Goal: Obtain resource: Download file/media

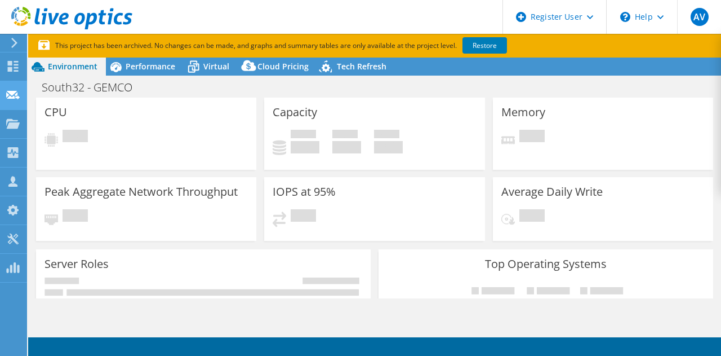
select select "Australia"
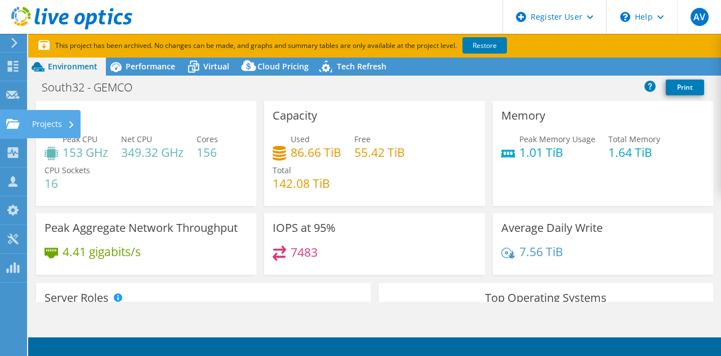
click at [14, 119] on use at bounding box center [13, 123] width 14 height 10
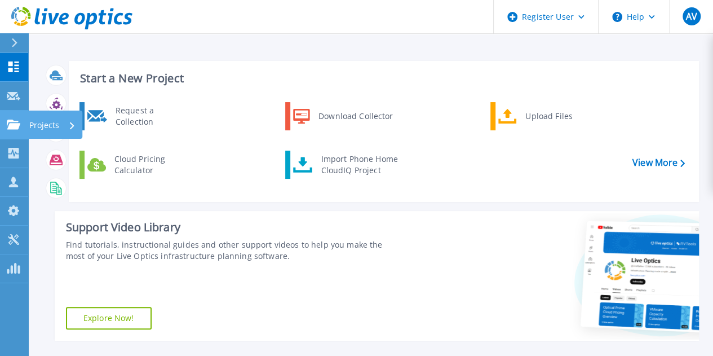
click at [12, 121] on icon at bounding box center [14, 124] width 14 height 10
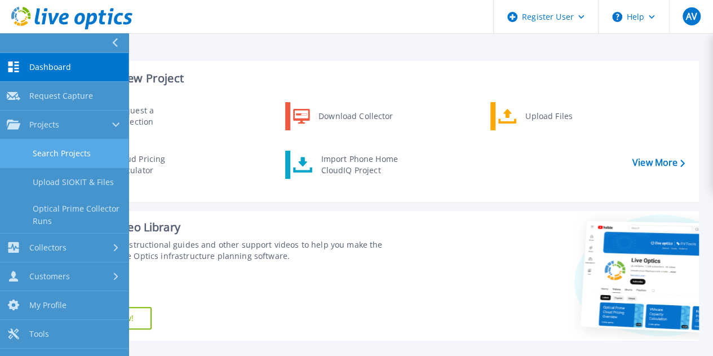
click at [57, 154] on link "Search Projects" at bounding box center [64, 153] width 128 height 29
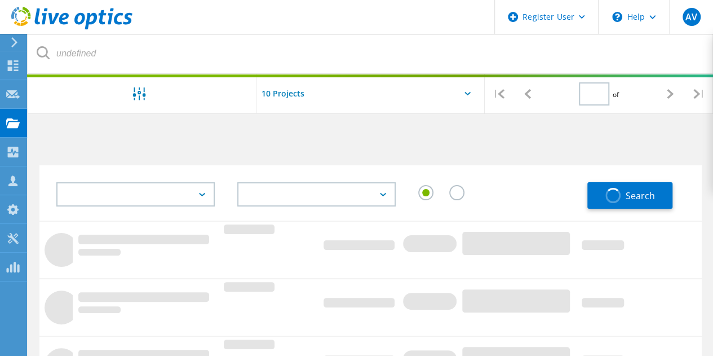
type input "1"
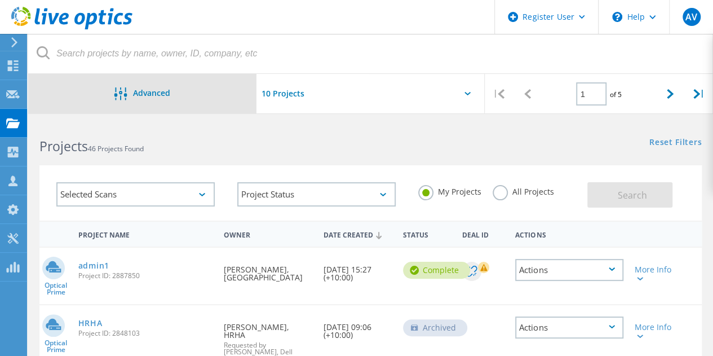
click at [138, 99] on div "Advanced" at bounding box center [142, 94] width 228 height 14
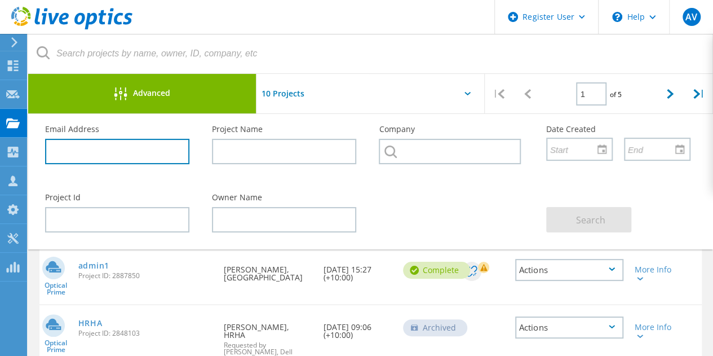
click at [113, 147] on input "text" at bounding box center [117, 151] width 144 height 25
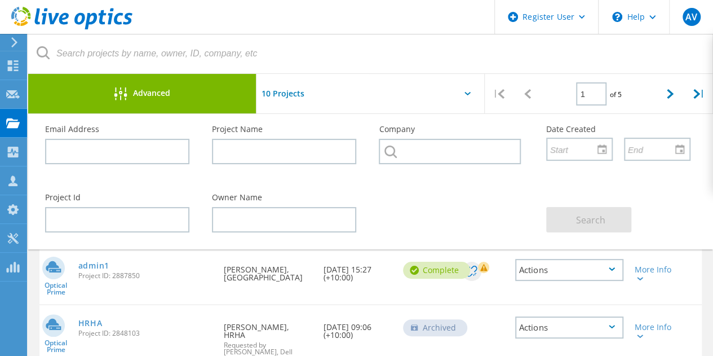
drag, startPoint x: 113, startPoint y: 147, endPoint x: 77, endPoint y: 200, distance: 64.2
click at [77, 200] on label "Project Id" at bounding box center [117, 197] width 144 height 8
drag, startPoint x: 128, startPoint y: 165, endPoint x: 132, endPoint y: 155, distance: 10.7
click at [130, 160] on div "Email Address" at bounding box center [117, 144] width 167 height 61
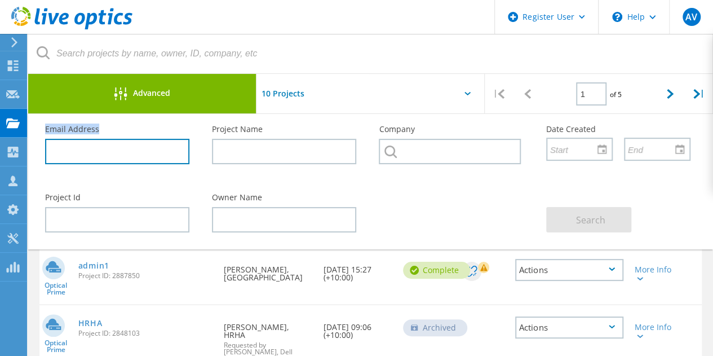
drag, startPoint x: 132, startPoint y: 155, endPoint x: 119, endPoint y: 161, distance: 14.4
click at [119, 161] on input "text" at bounding box center [117, 151] width 144 height 25
click at [119, 155] on input "text" at bounding box center [117, 151] width 144 height 25
paste input "Scott.Wright@pyrenees.vic.gov.au"
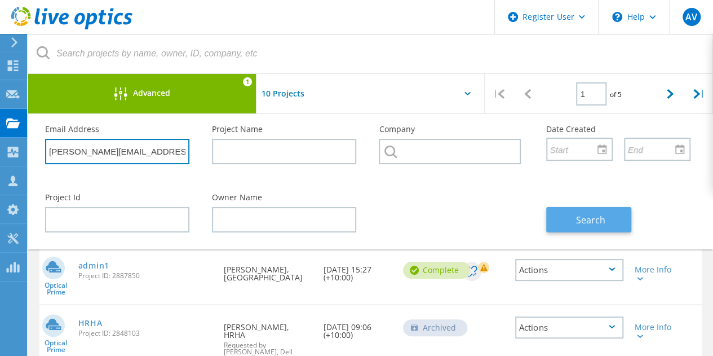
type input "Scott.Wright@pyrenees.vic.gov.au"
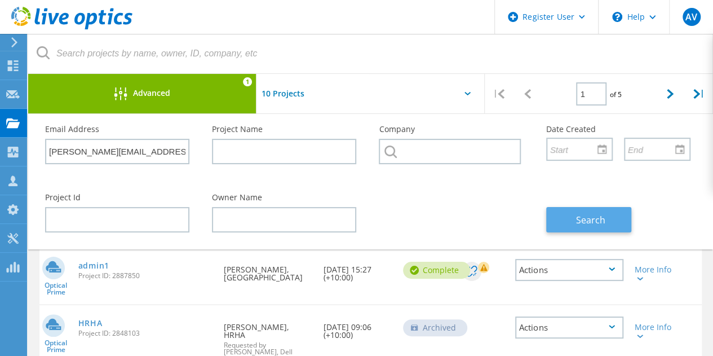
click at [596, 221] on span "Search" at bounding box center [590, 220] width 29 height 12
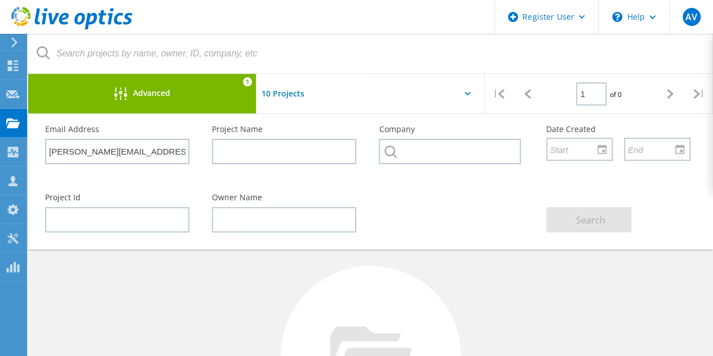
click at [441, 202] on div "Project Id Owner Name Search" at bounding box center [368, 212] width 668 height 61
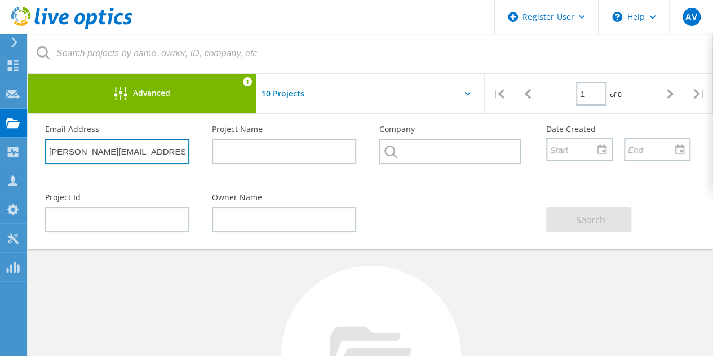
click at [144, 139] on input "[PERSON_NAME][EMAIL_ADDRESS][PERSON_NAME][DOMAIN_NAME]" at bounding box center [117, 151] width 144 height 25
click at [150, 149] on input "Scott.Wright@pyrenees.vic.gov.au" at bounding box center [117, 151] width 144 height 25
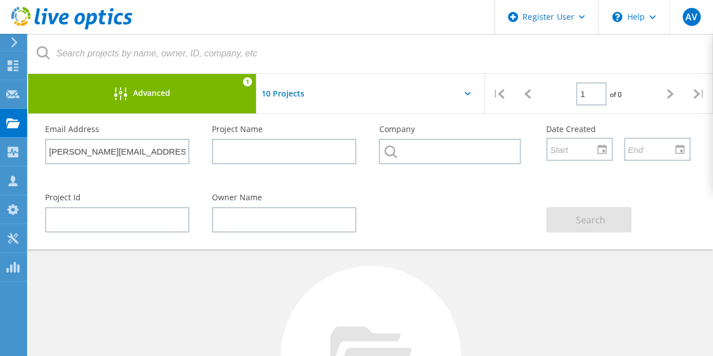
click at [168, 170] on div "Email Address Scott.Wright@pyrenees.vic.gov.au" at bounding box center [117, 144] width 167 height 61
click at [428, 224] on div "Project Id Owner Name Search" at bounding box center [368, 212] width 668 height 61
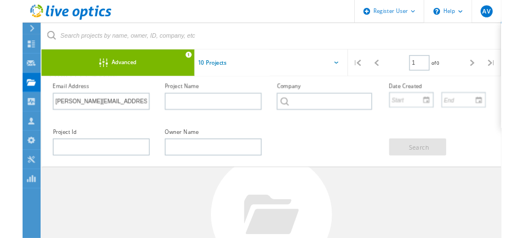
scroll to position [56, 0]
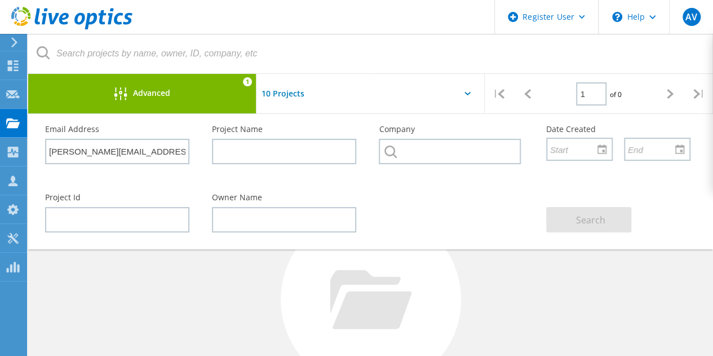
click at [146, 114] on div "Email Address Scott.Wright@pyrenees.vic.gov.au" at bounding box center [117, 144] width 167 height 61
click at [162, 86] on div "Advanced 1" at bounding box center [142, 93] width 228 height 39
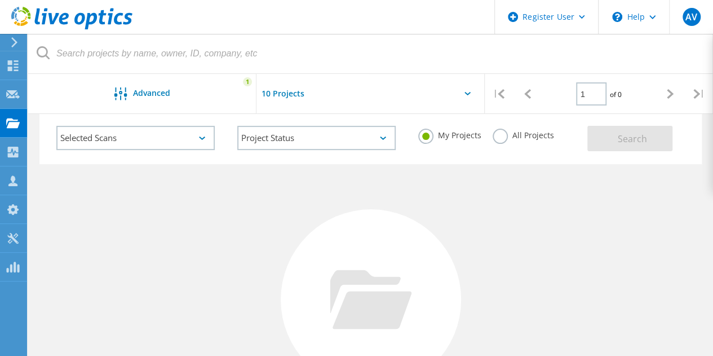
click at [428, 207] on div "No Projects Found Try refining your search." at bounding box center [370, 309] width 662 height 291
click at [503, 138] on label "All Projects" at bounding box center [523, 133] width 61 height 11
click at [0, 0] on input "All Projects" at bounding box center [0, 0] width 0 height 0
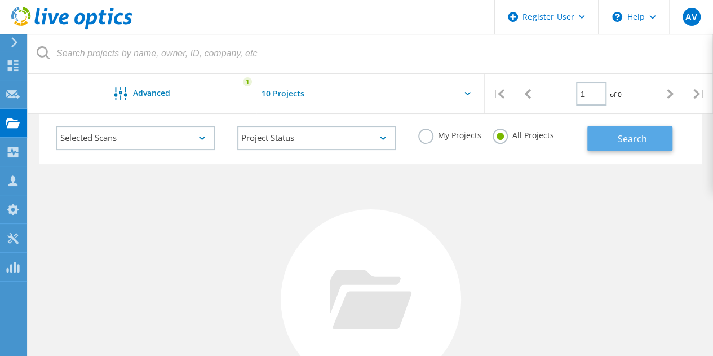
click at [641, 144] on span "Search" at bounding box center [632, 138] width 29 height 12
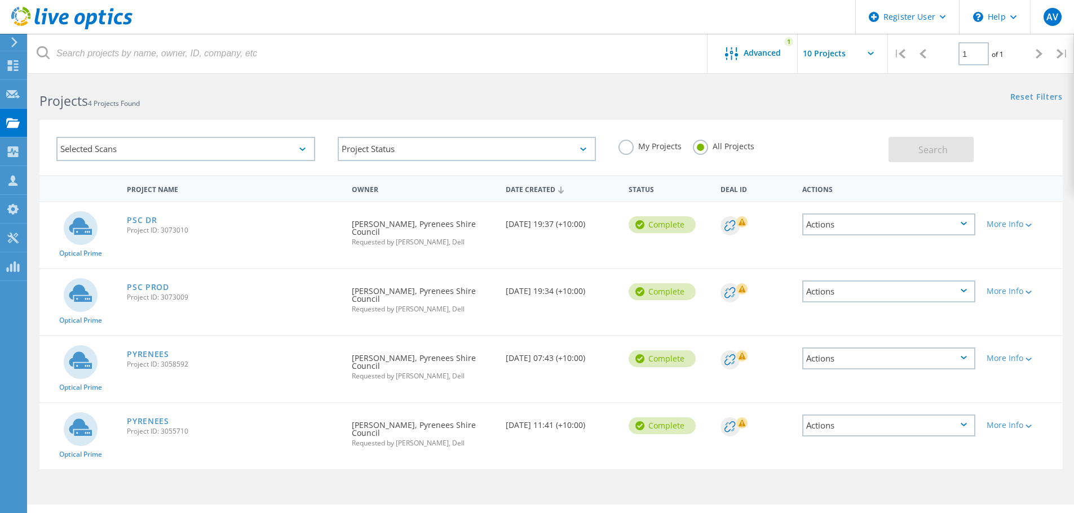
scroll to position [7, 0]
click at [146, 282] on link "PSC PROD" at bounding box center [148, 286] width 42 height 8
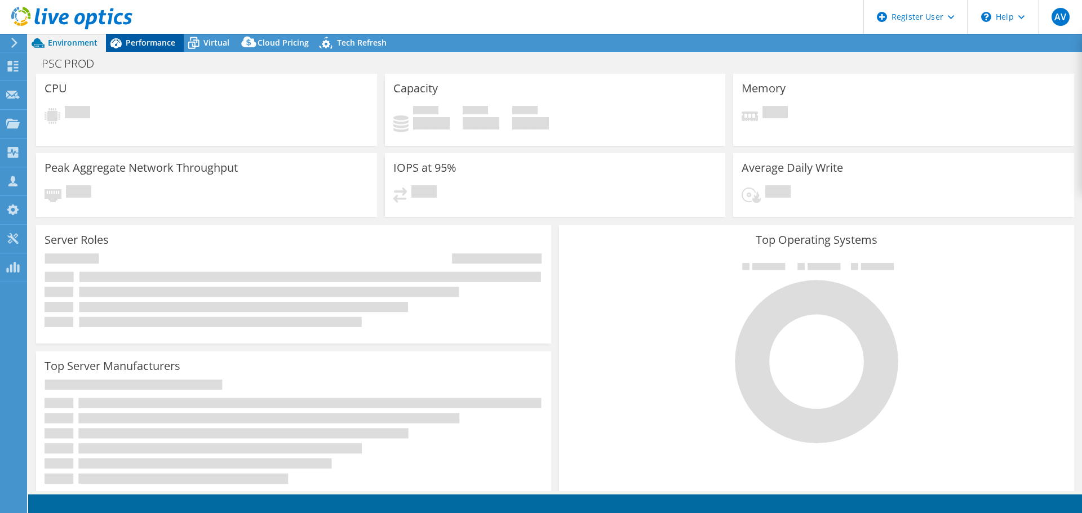
click at [169, 42] on span "Performance" at bounding box center [151, 42] width 50 height 11
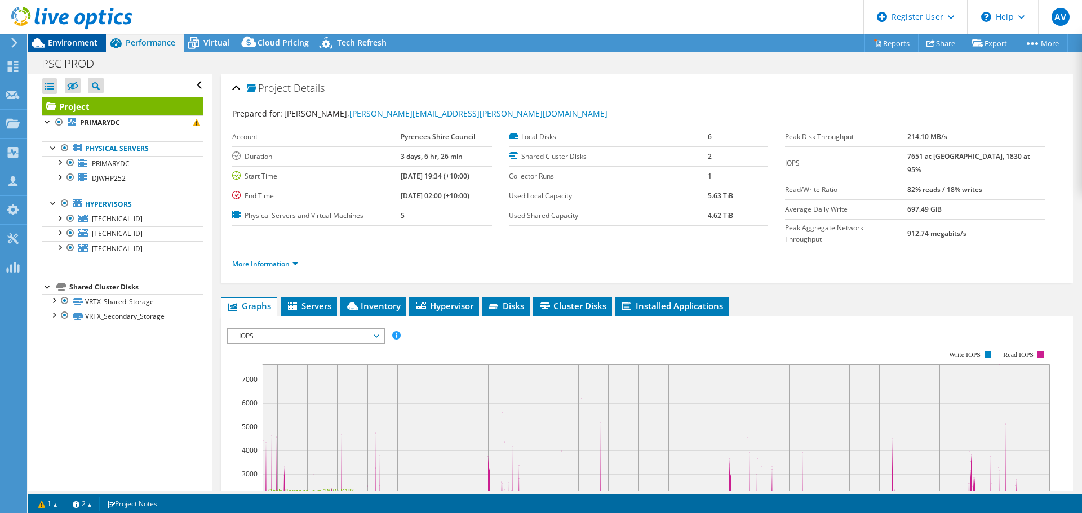
click at [76, 39] on span "Environment" at bounding box center [73, 42] width 50 height 11
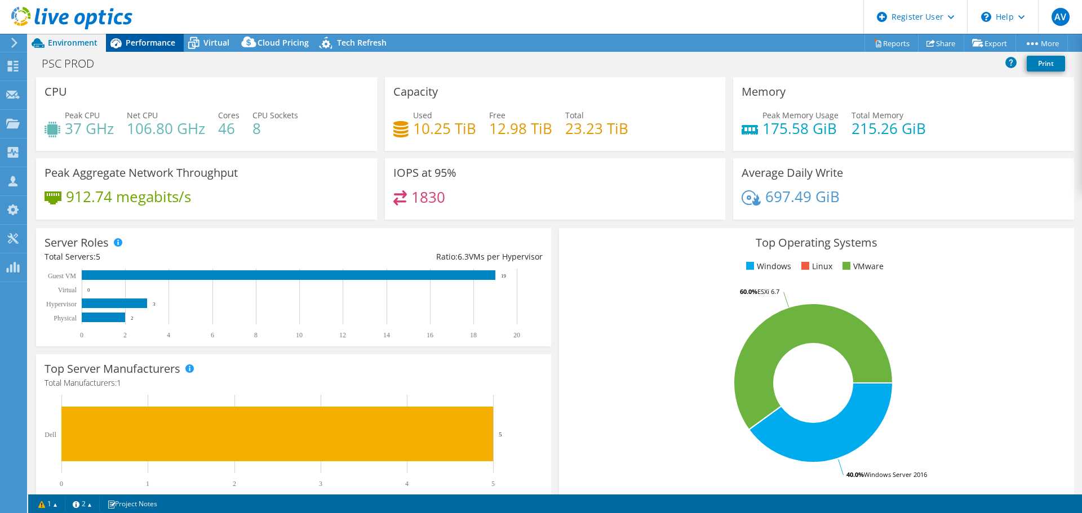
click at [121, 43] on icon at bounding box center [115, 43] width 11 height 10
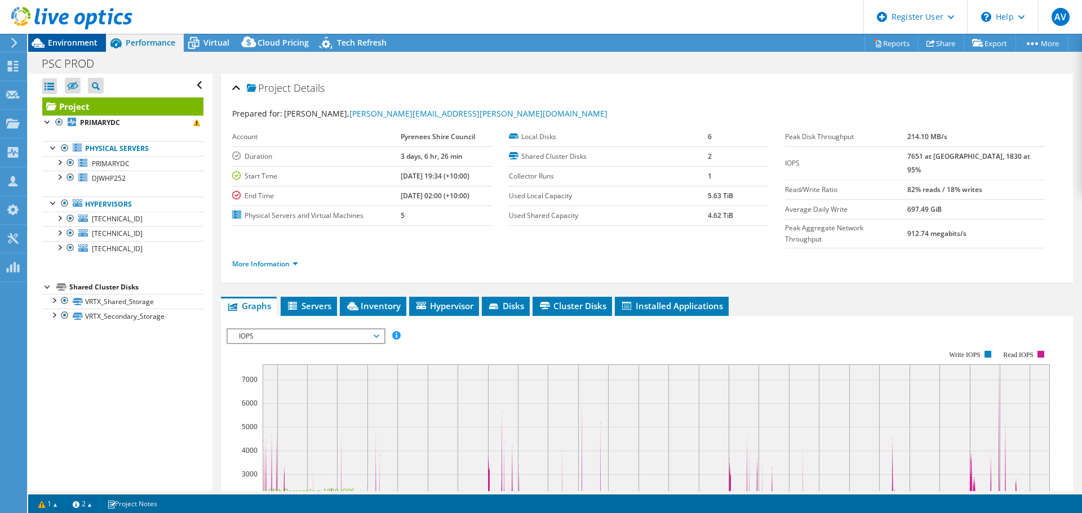
click at [58, 41] on span "Environment" at bounding box center [73, 42] width 50 height 11
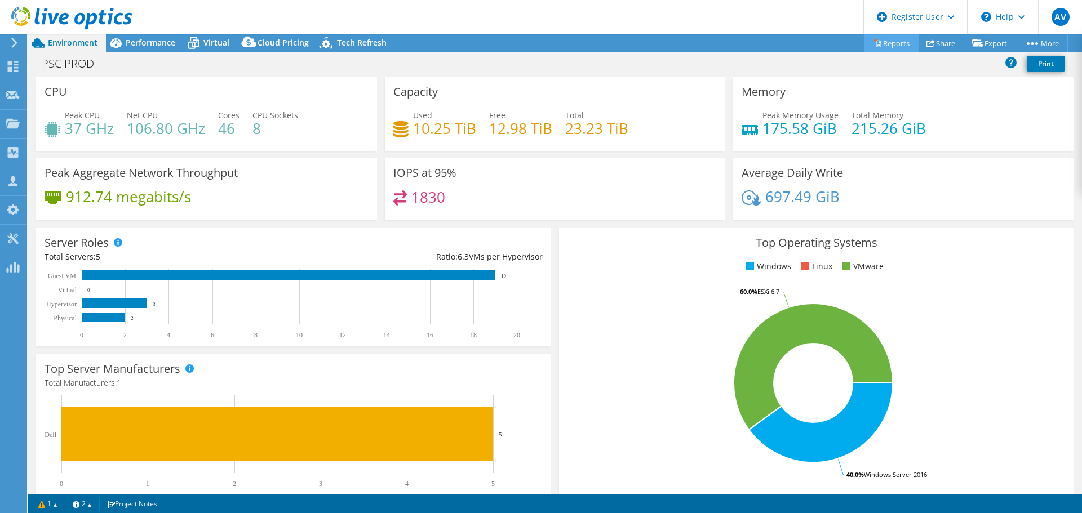
click at [874, 42] on link "Reports" at bounding box center [891, 42] width 54 height 17
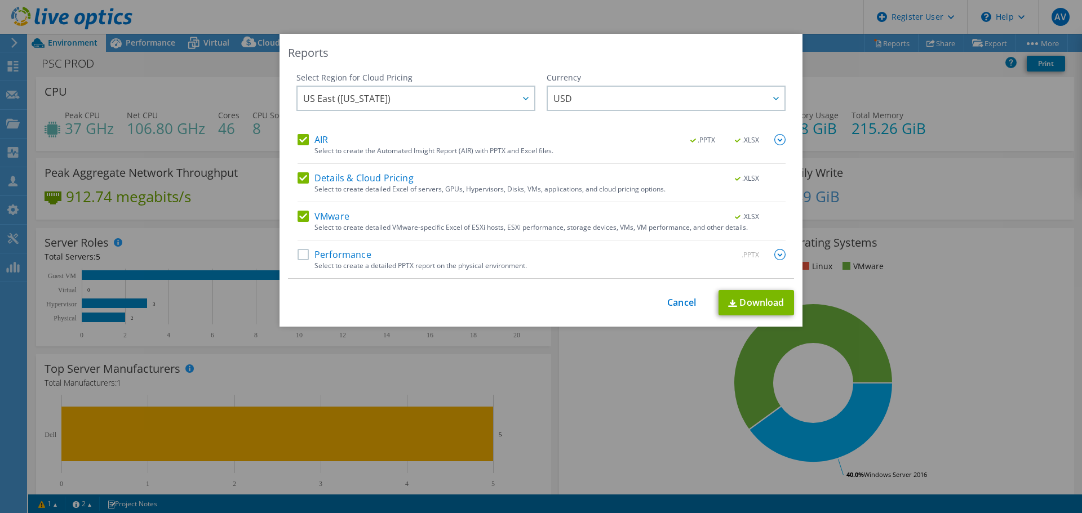
click at [304, 254] on label "Performance" at bounding box center [335, 254] width 74 height 11
click at [0, 0] on input "Performance" at bounding box center [0, 0] width 0 height 0
click at [750, 298] on link "Download" at bounding box center [757, 302] width 76 height 25
click at [677, 304] on link "Cancel" at bounding box center [681, 303] width 29 height 11
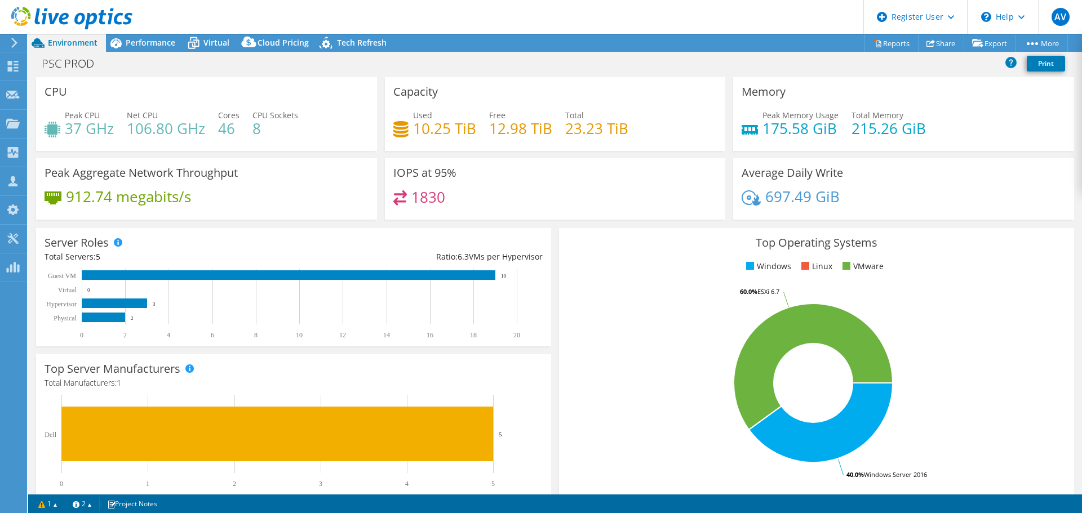
click at [142, 25] on header "AV Dell User Archana Vijayan Archana.Vijayan@dell.com Dell My Profile Log Out \…" at bounding box center [541, 17] width 1082 height 34
click at [138, 41] on span "Performance" at bounding box center [151, 42] width 50 height 11
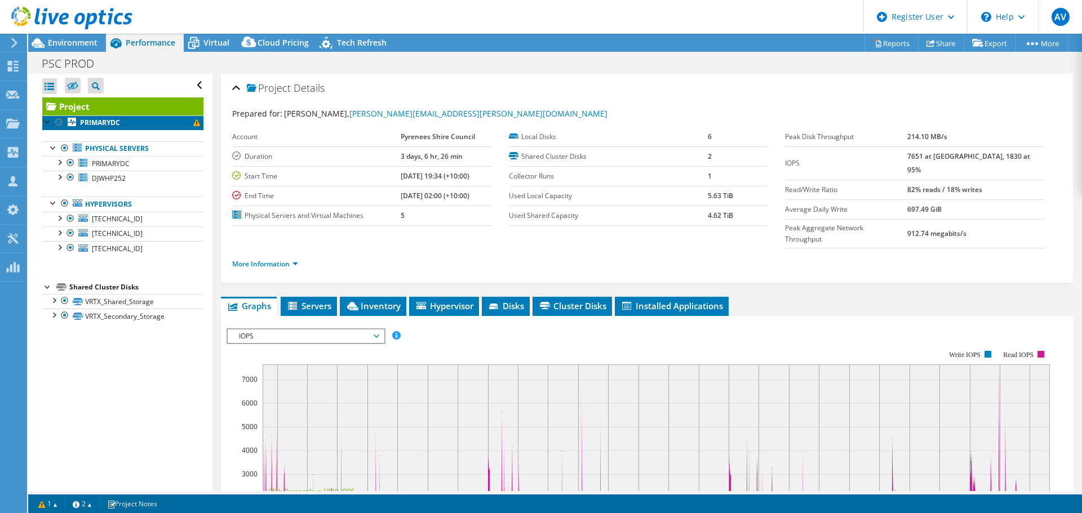
click at [193, 124] on span at bounding box center [196, 122] width 7 height 7
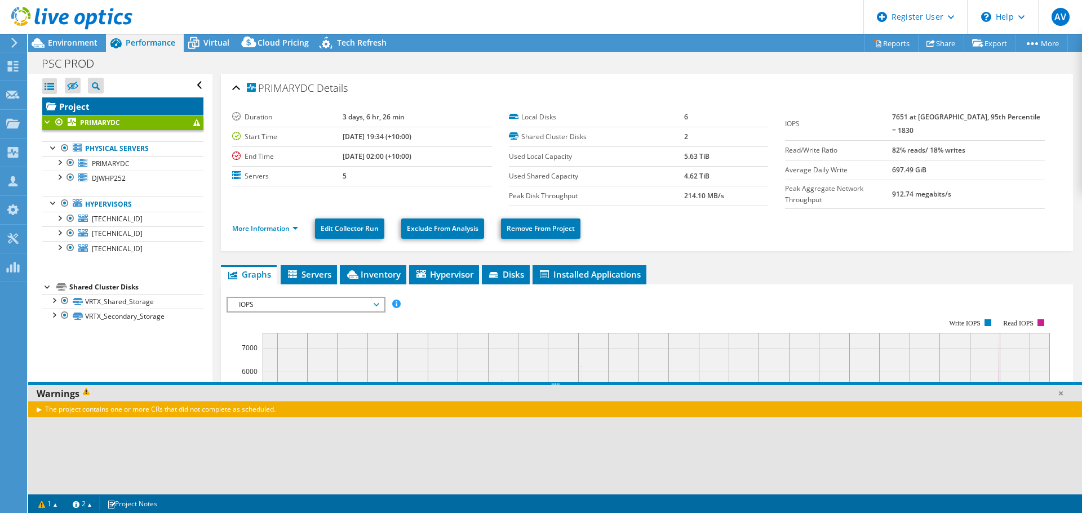
click at [96, 100] on link "Project" at bounding box center [122, 106] width 161 height 18
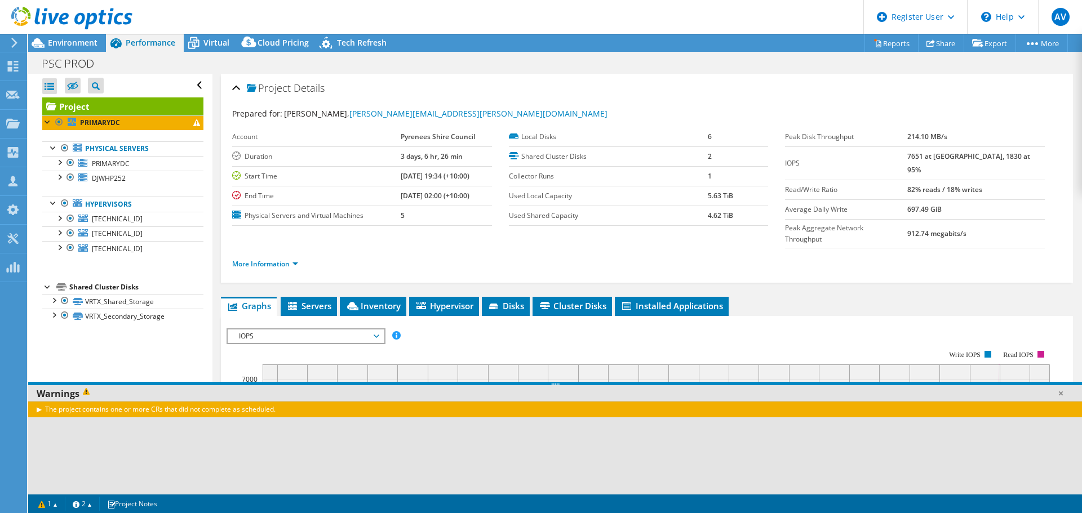
click at [216, 112] on div "Project Details Prepared for: Scott Wright, scott.wright@pyrenees.vic.gov.au Ac…" at bounding box center [646, 432] width 869 height 717
click at [59, 163] on div at bounding box center [59, 161] width 11 height 11
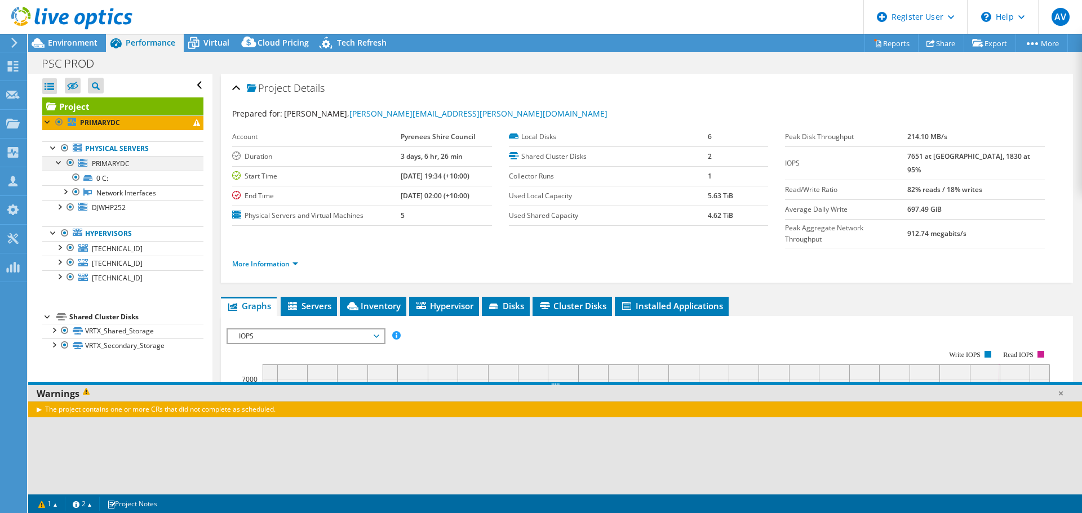
click at [59, 163] on div at bounding box center [59, 161] width 11 height 11
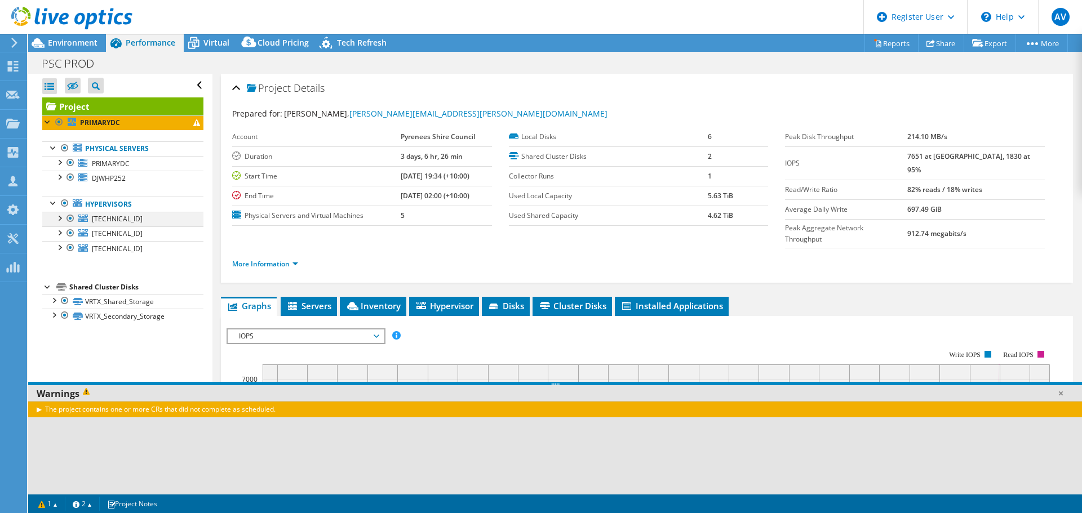
click at [61, 221] on div at bounding box center [59, 217] width 11 height 11
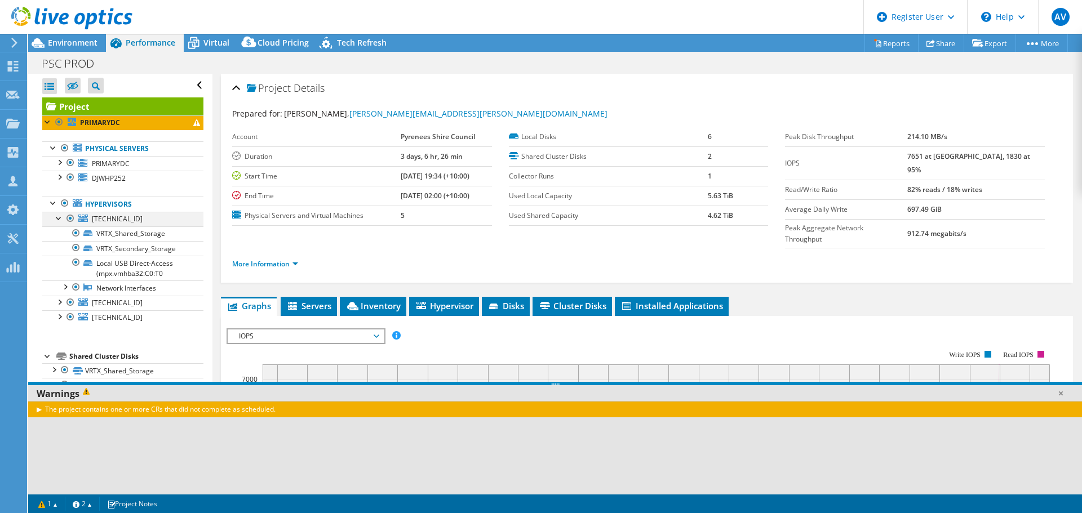
click at [59, 219] on div at bounding box center [59, 217] width 11 height 11
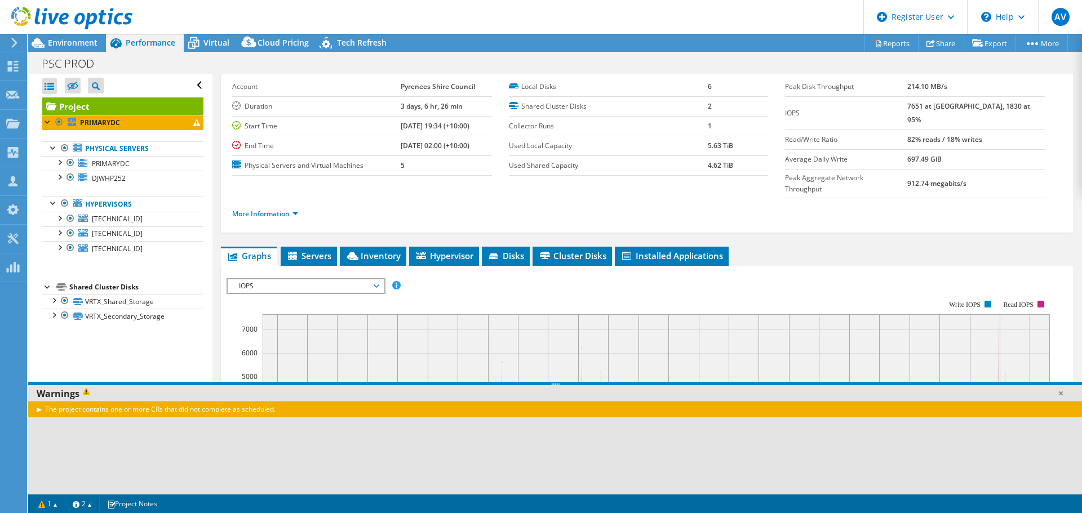
scroll to position [113, 0]
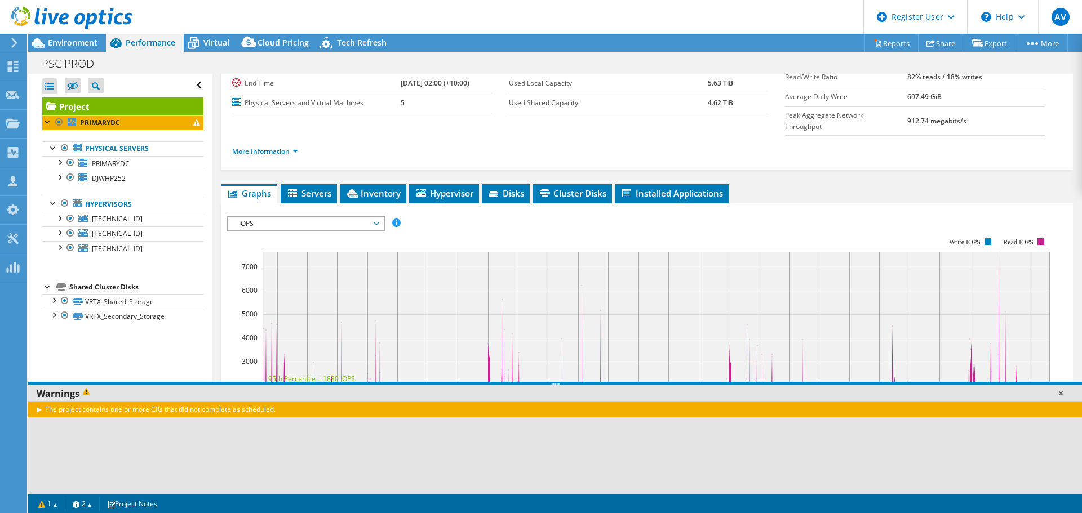
click at [1063, 396] on link at bounding box center [1060, 393] width 11 height 11
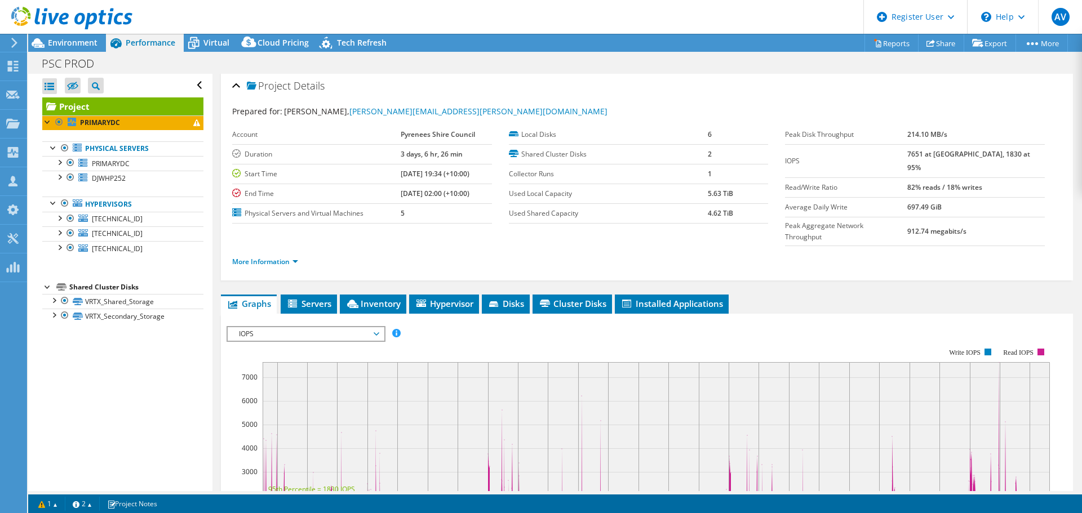
scroll to position [0, 0]
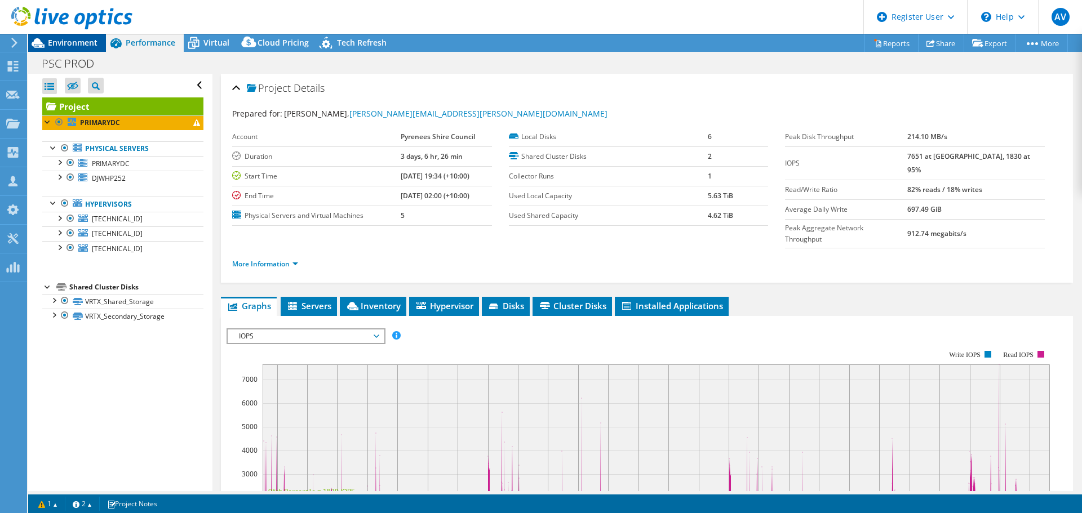
click at [79, 43] on span "Environment" at bounding box center [73, 42] width 50 height 11
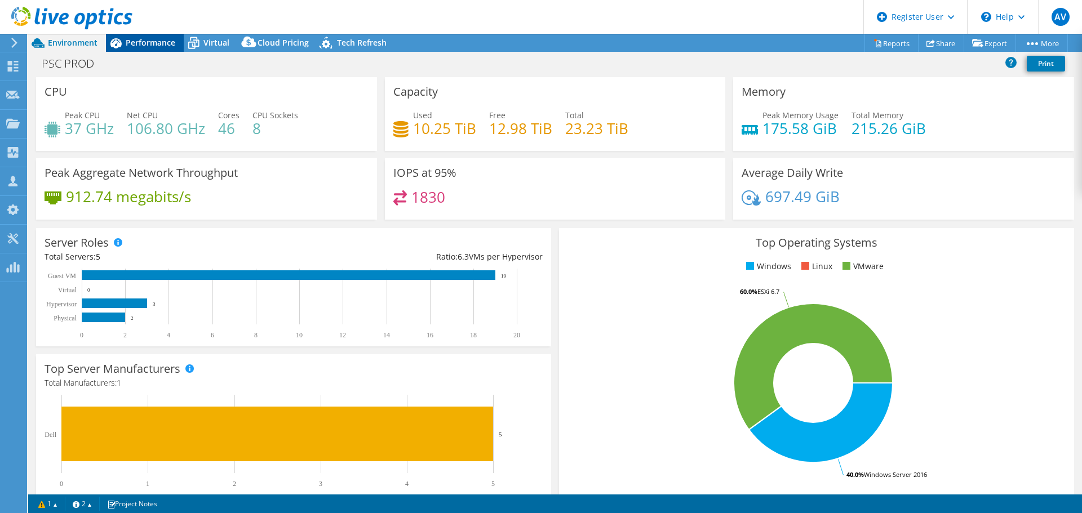
click at [170, 42] on span "Performance" at bounding box center [151, 42] width 50 height 11
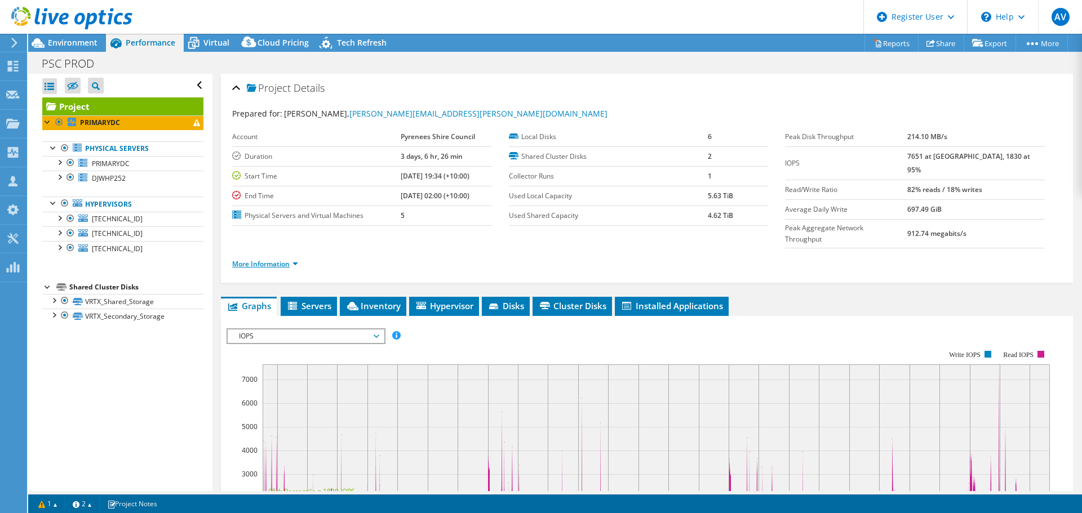
click at [295, 259] on link "More Information" at bounding box center [265, 264] width 66 height 10
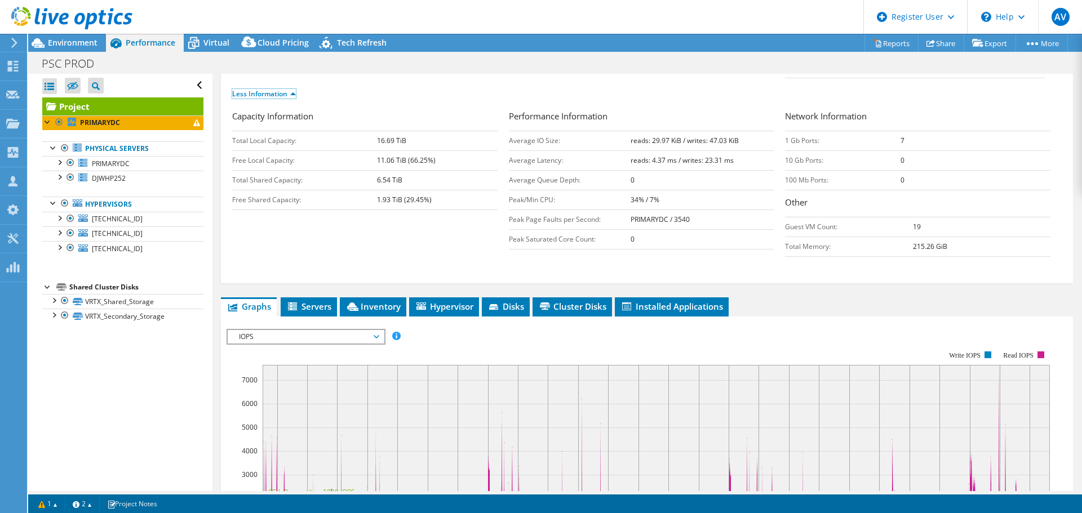
scroll to position [225, 0]
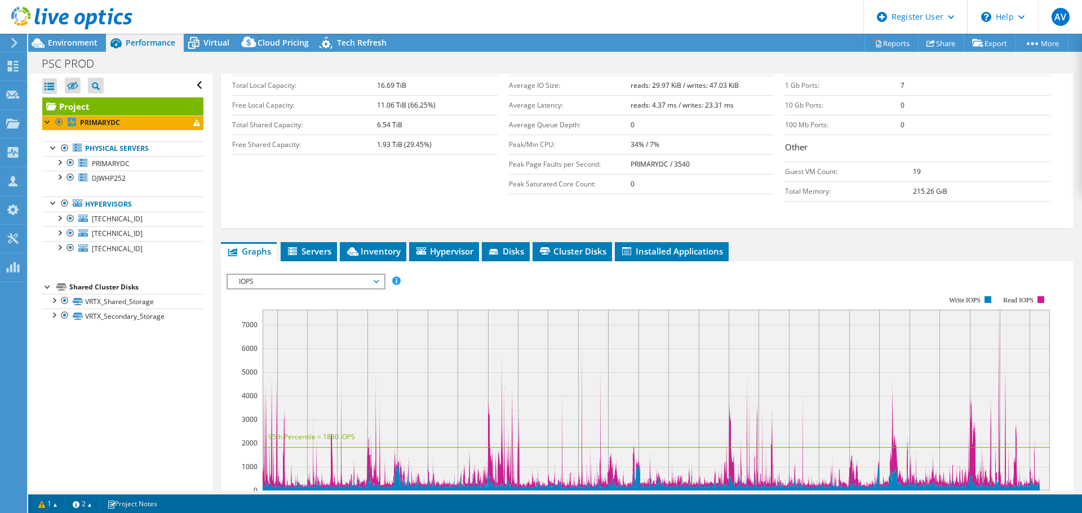
click at [328, 275] on span "IOPS" at bounding box center [305, 282] width 145 height 14
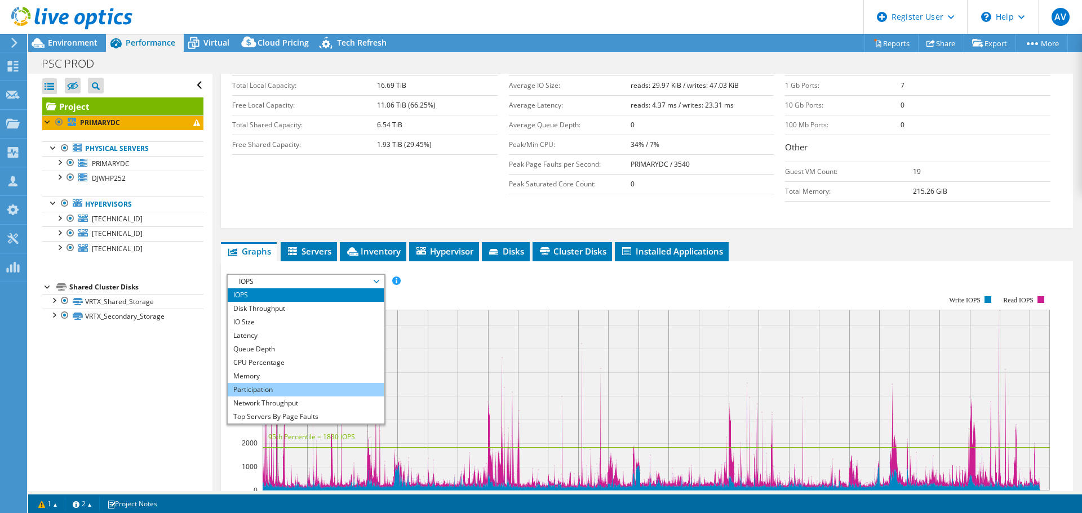
scroll to position [41, 0]
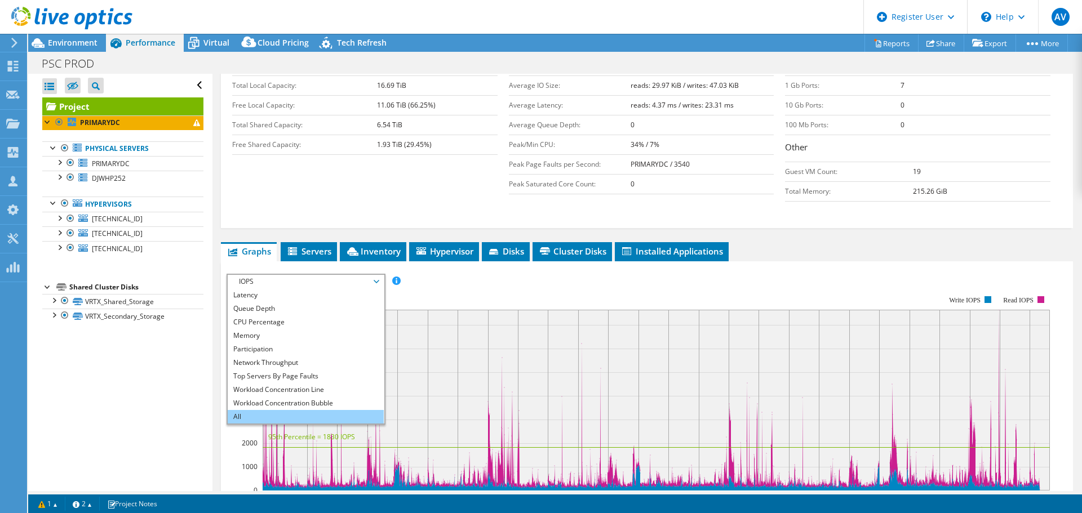
click at [314, 410] on li "All" at bounding box center [306, 417] width 156 height 14
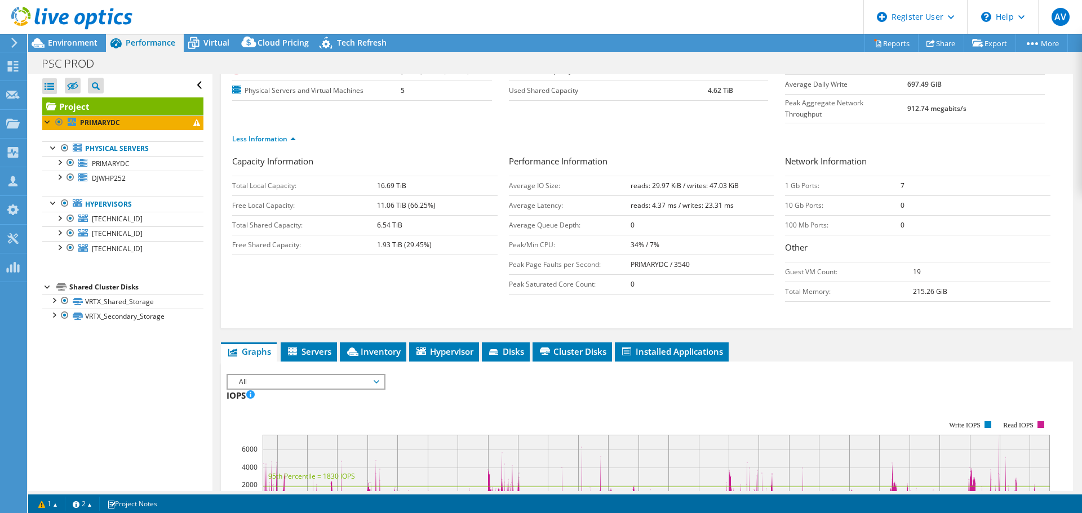
scroll to position [113, 0]
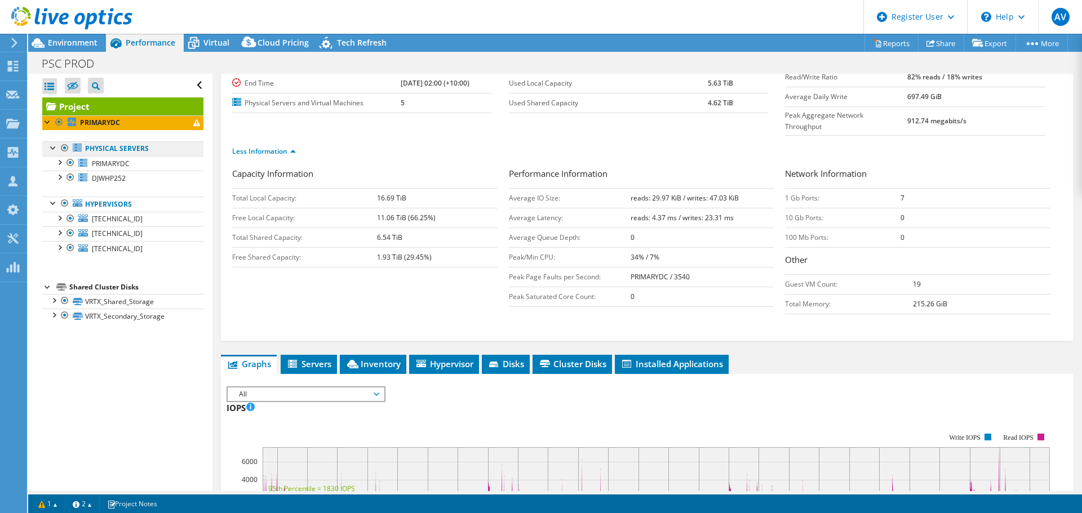
click at [112, 149] on link "Physical Servers" at bounding box center [122, 148] width 161 height 15
click at [54, 147] on div at bounding box center [53, 146] width 11 height 11
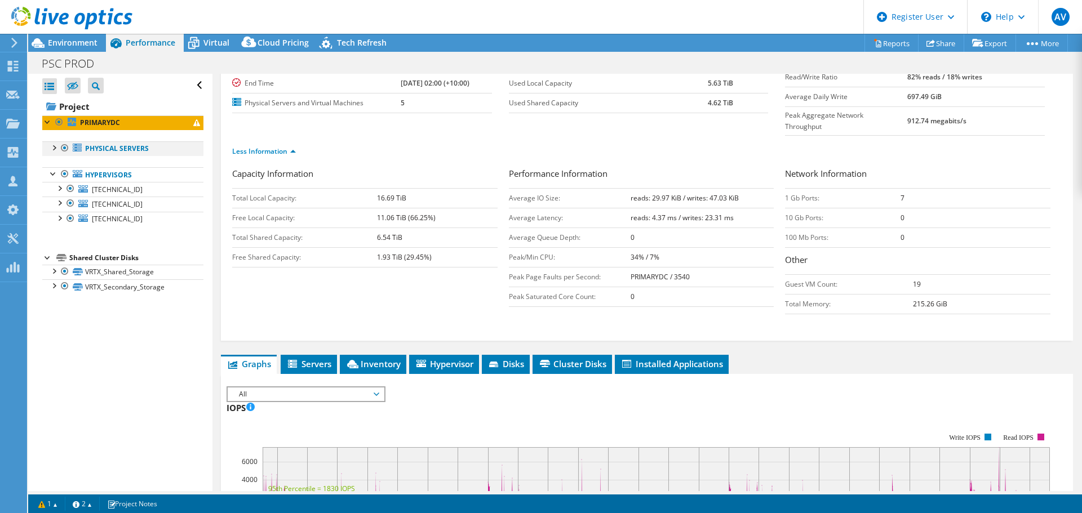
click at [48, 147] on div at bounding box center [53, 146] width 11 height 11
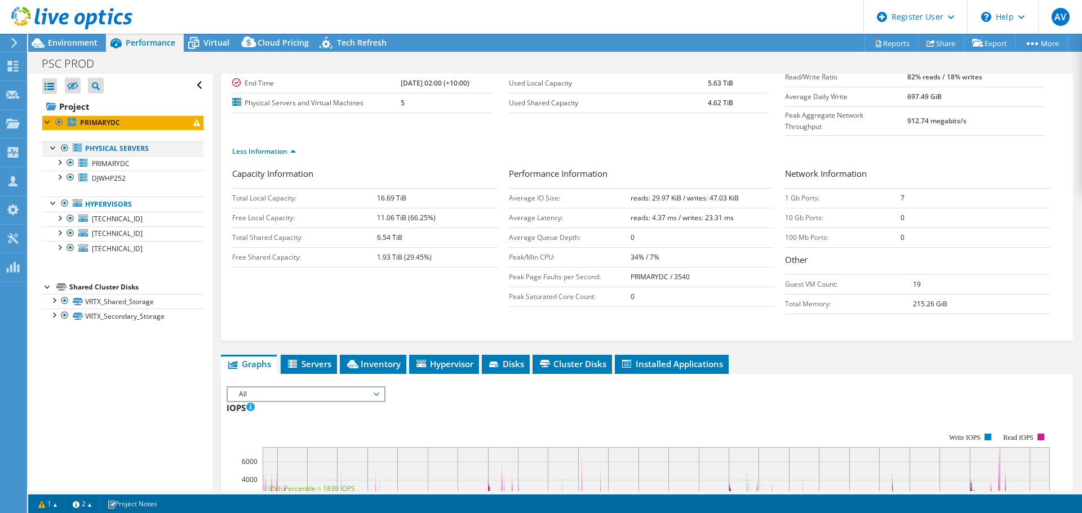
click at [50, 151] on div at bounding box center [53, 146] width 11 height 11
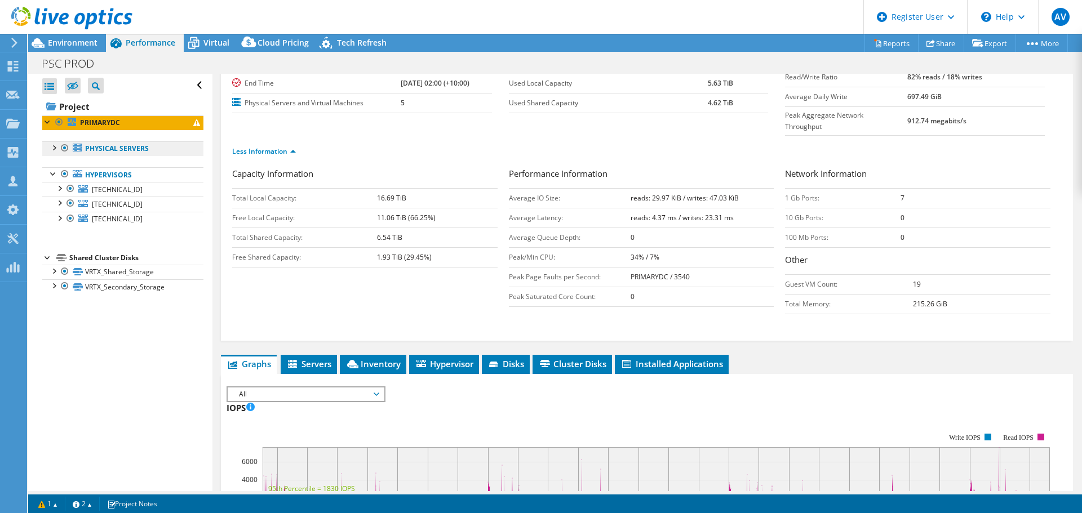
click at [166, 147] on link "Physical Servers" at bounding box center [122, 148] width 161 height 15
click at [139, 174] on link "Hypervisors" at bounding box center [122, 174] width 161 height 15
click at [56, 148] on div at bounding box center [53, 146] width 11 height 11
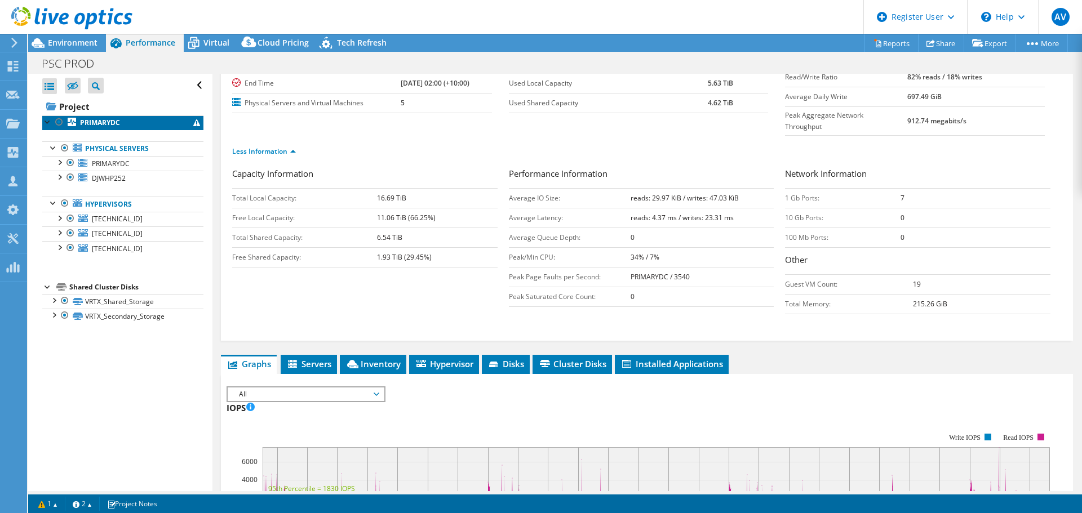
click at [114, 123] on b "PRIMARYDC" at bounding box center [100, 123] width 40 height 10
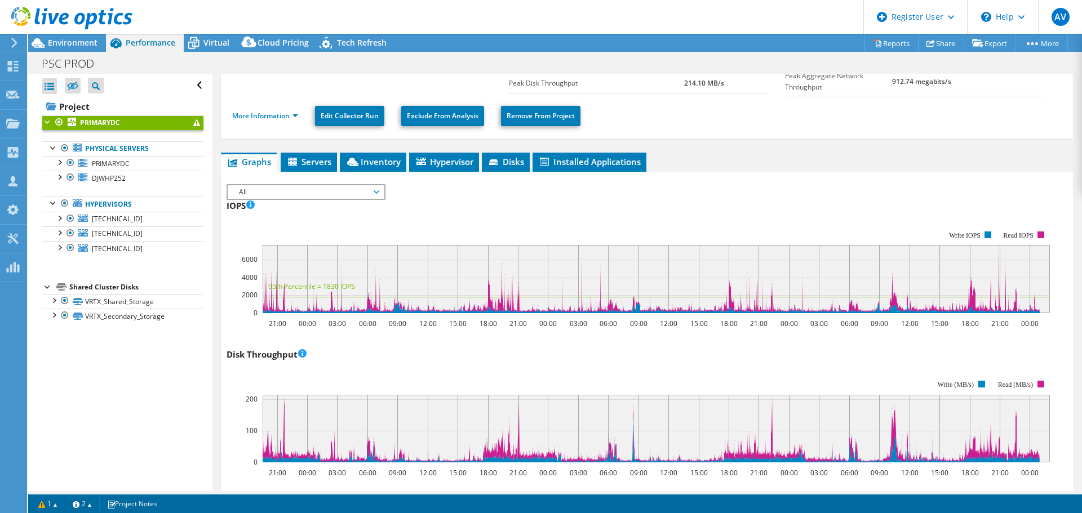
scroll to position [0, 0]
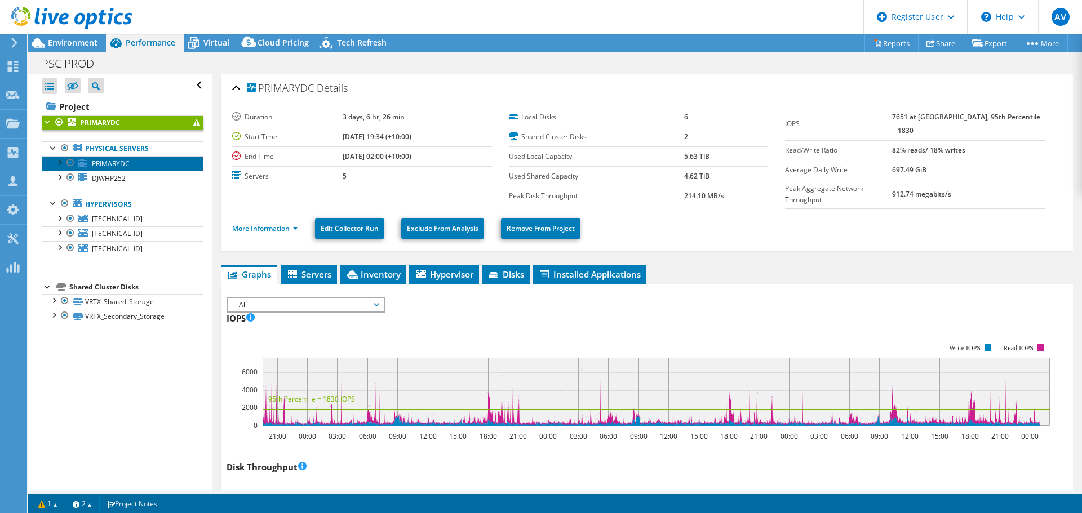
click at [117, 164] on span "PRIMARYDC" at bounding box center [111, 164] width 38 height 10
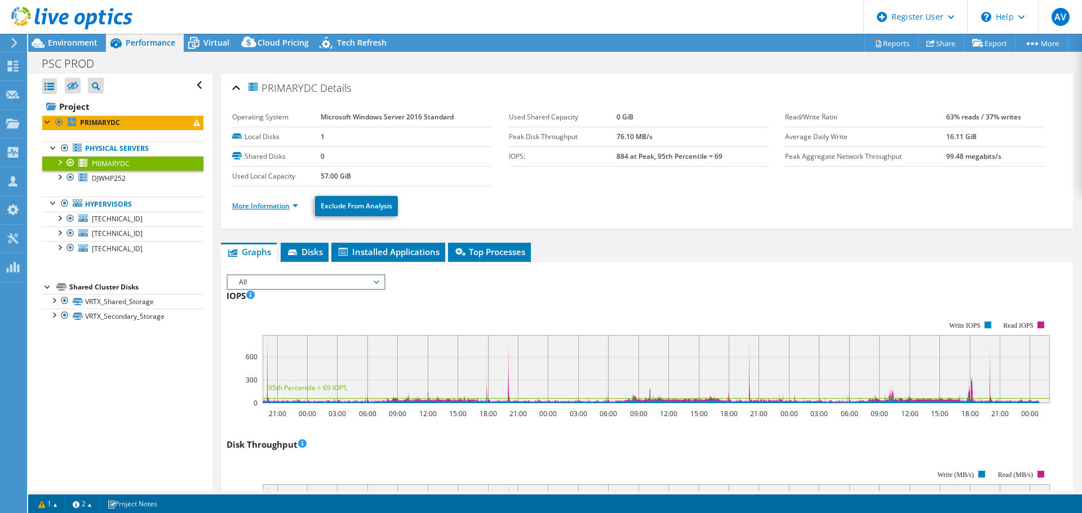
click at [294, 205] on link "More Information" at bounding box center [265, 206] width 66 height 10
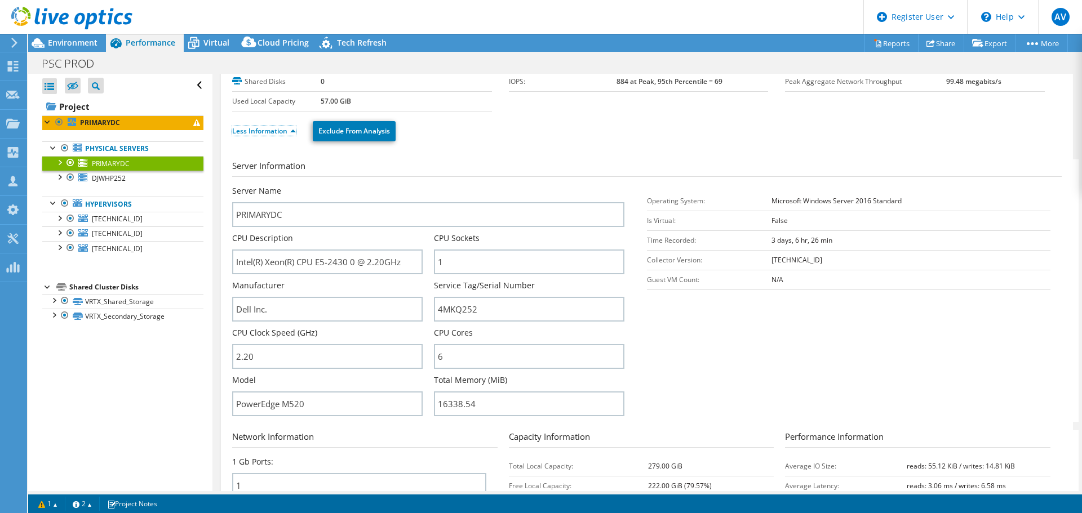
scroll to position [113, 0]
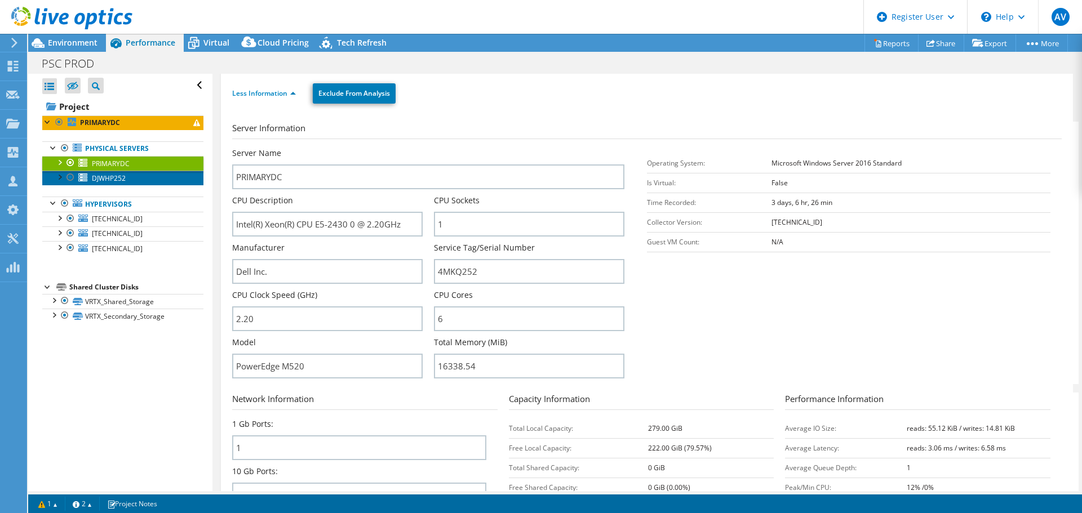
click at [97, 181] on span "DJWHP252" at bounding box center [109, 179] width 34 height 10
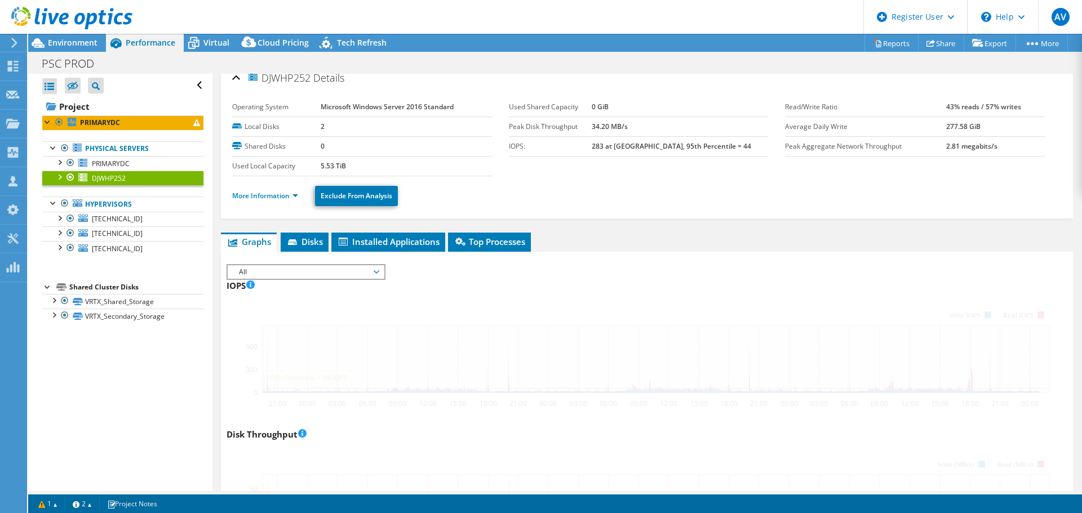
scroll to position [0, 0]
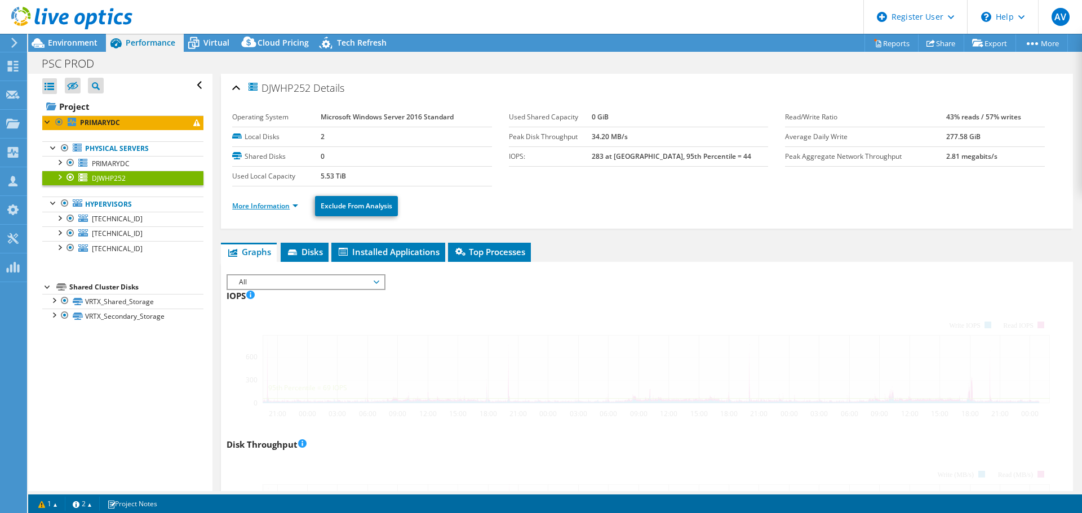
click at [241, 209] on link "More Information" at bounding box center [265, 206] width 66 height 10
click at [245, 207] on link "More Information" at bounding box center [265, 206] width 66 height 10
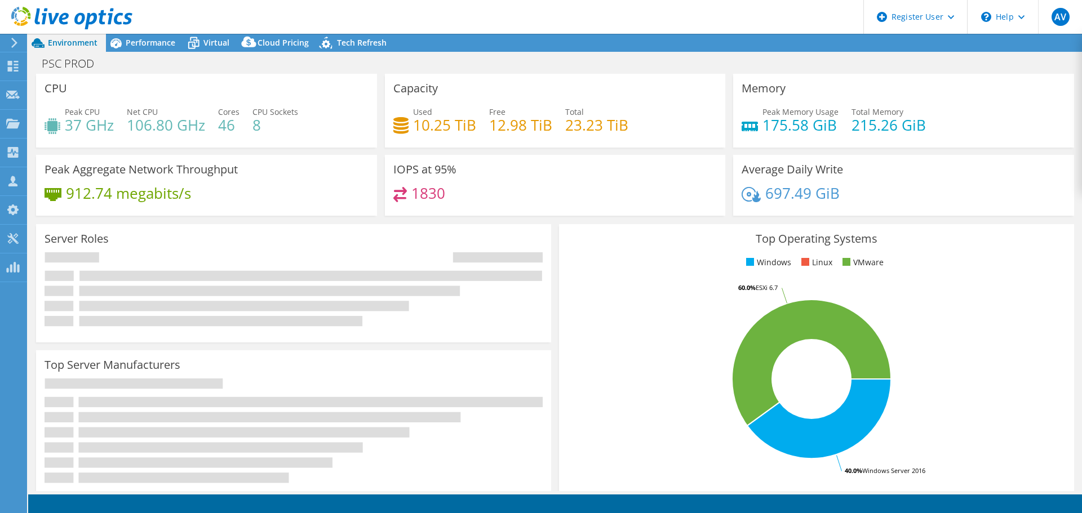
select select "USD"
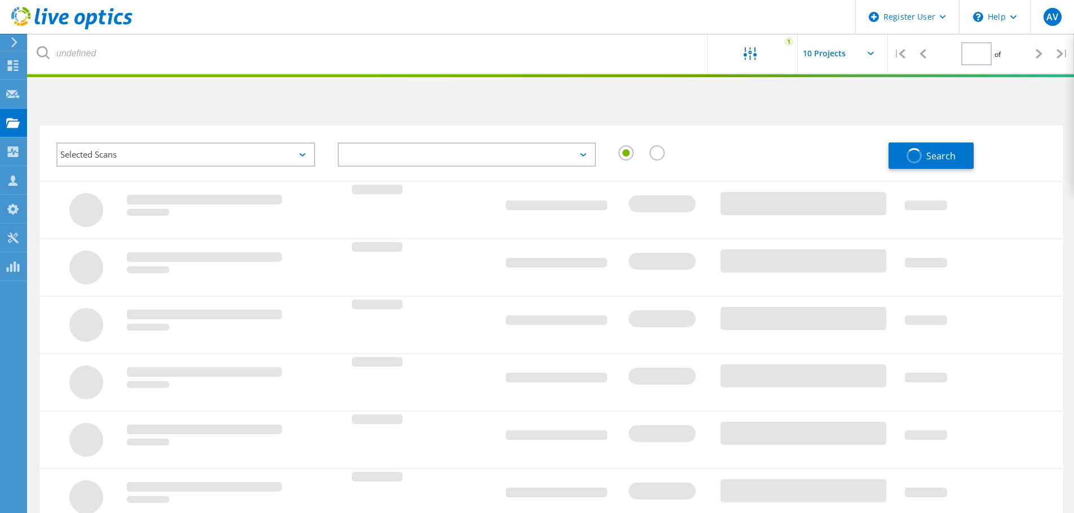
type input "1"
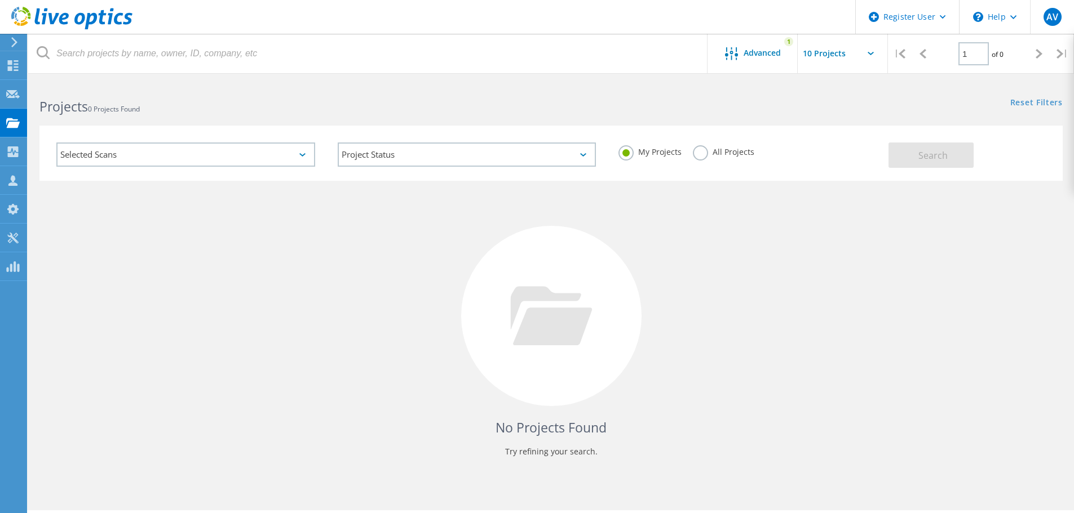
click at [705, 152] on label "All Projects" at bounding box center [723, 150] width 61 height 11
click at [0, 0] on input "All Projects" at bounding box center [0, 0] width 0 height 0
click at [937, 152] on span "Search" at bounding box center [932, 155] width 29 height 12
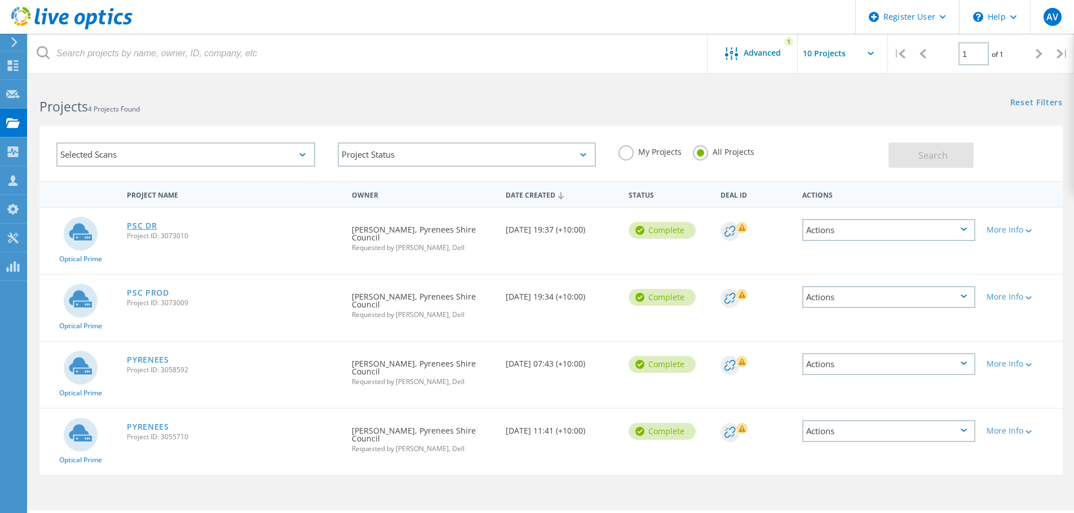
click at [145, 229] on link "PSC DR" at bounding box center [142, 226] width 30 height 8
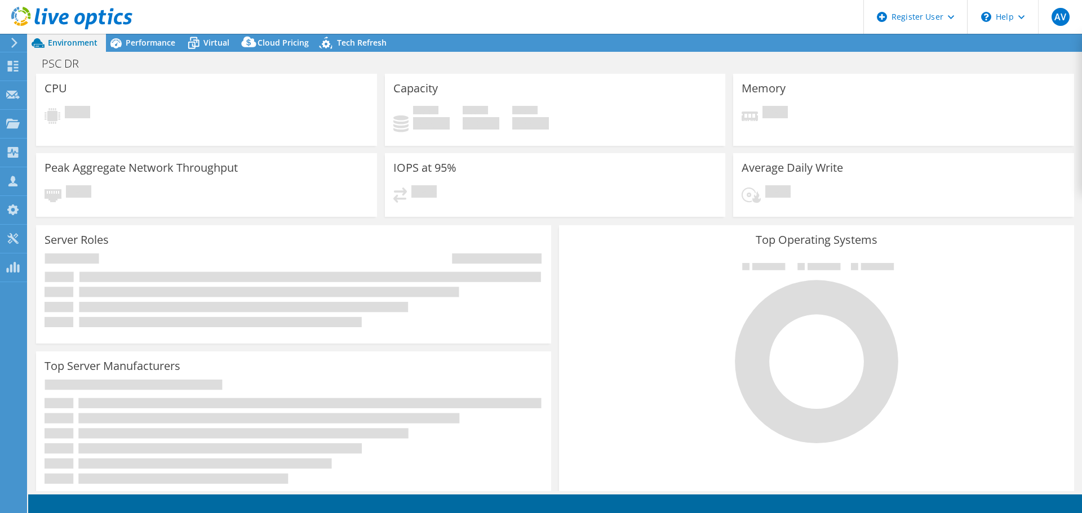
select select "USD"
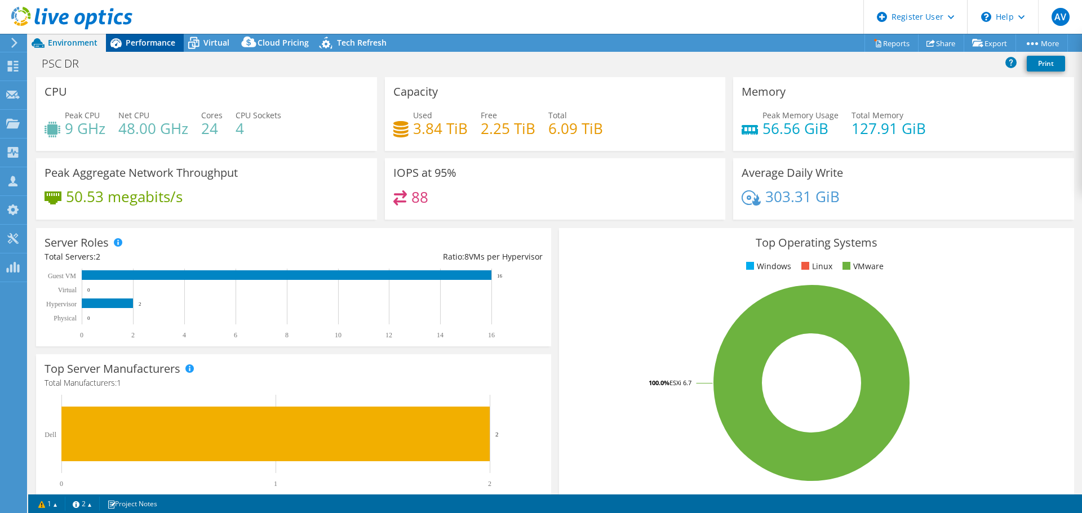
click at [149, 47] on span "Performance" at bounding box center [151, 42] width 50 height 11
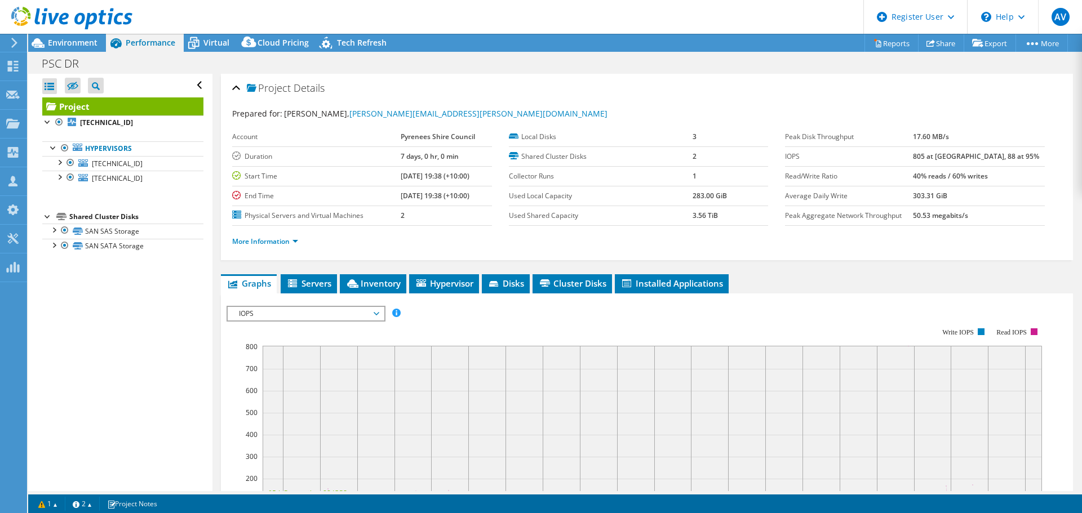
click at [268, 236] on li "More Information" at bounding box center [268, 242] width 73 height 12
click at [267, 242] on link "More Information" at bounding box center [265, 242] width 66 height 10
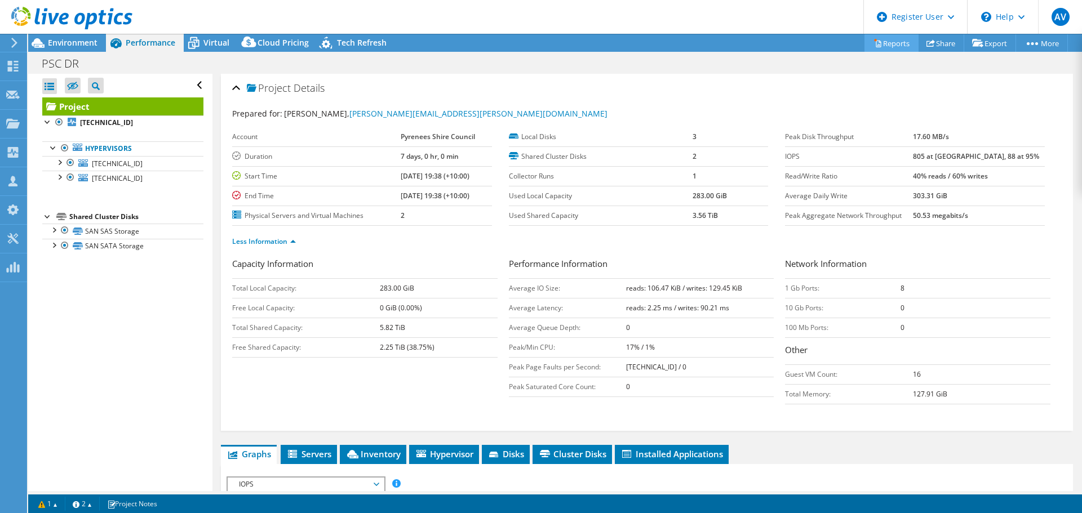
click at [894, 45] on link "Reports" at bounding box center [891, 42] width 54 height 17
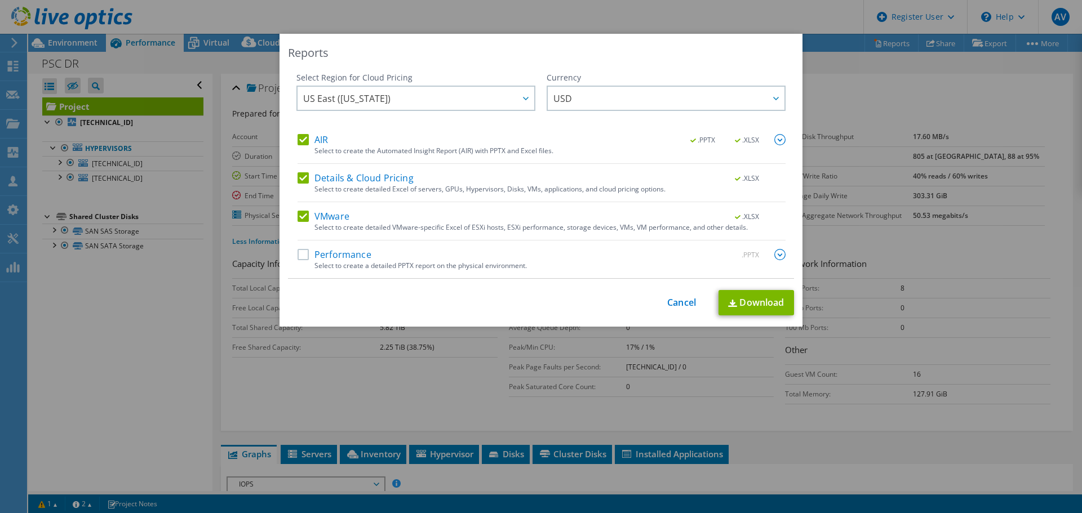
click at [298, 250] on label "Performance" at bounding box center [335, 254] width 74 height 11
click at [0, 0] on input "Performance" at bounding box center [0, 0] width 0 height 0
click at [754, 312] on link "Download" at bounding box center [757, 302] width 76 height 25
click at [675, 310] on div "This process may take a while, please wait... Cancel Download" at bounding box center [541, 302] width 506 height 25
click at [674, 306] on link "Cancel" at bounding box center [681, 303] width 29 height 11
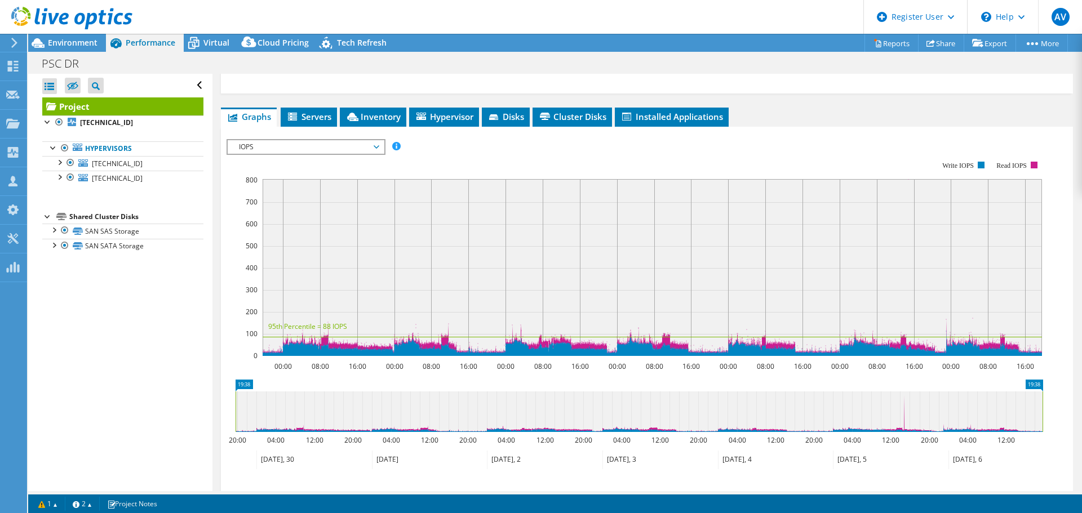
scroll to position [338, 0]
click at [295, 149] on span "IOPS" at bounding box center [305, 147] width 145 height 14
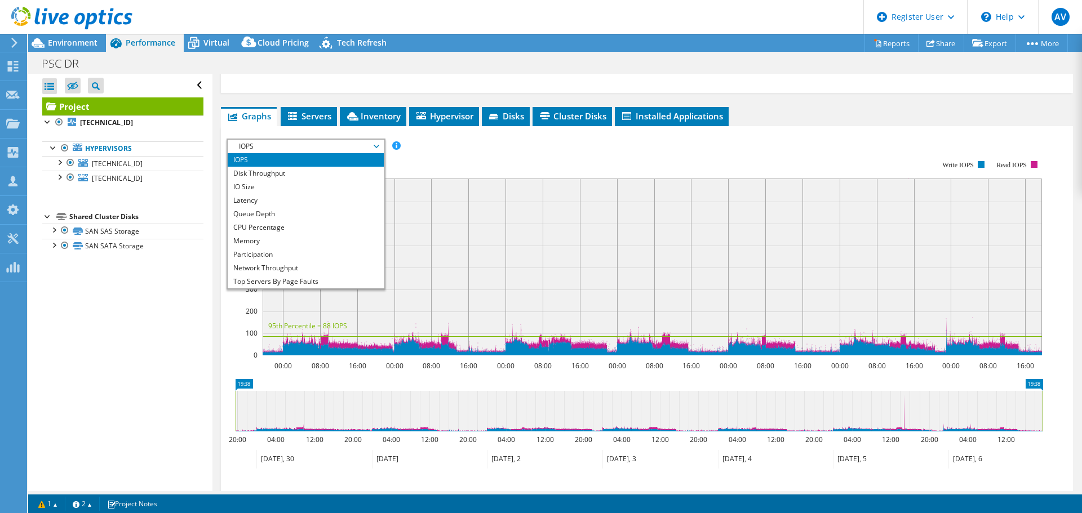
click at [430, 144] on div "IOPS Disk Throughput IO Size Latency Queue Depth CPU Percentage Memory Page Fau…" at bounding box center [647, 146] width 841 height 15
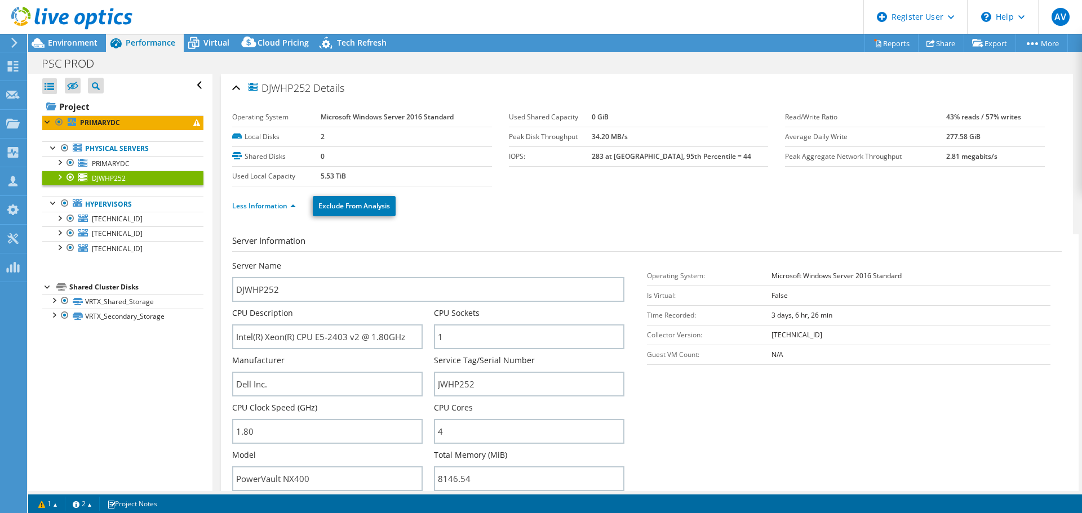
select select "USD"
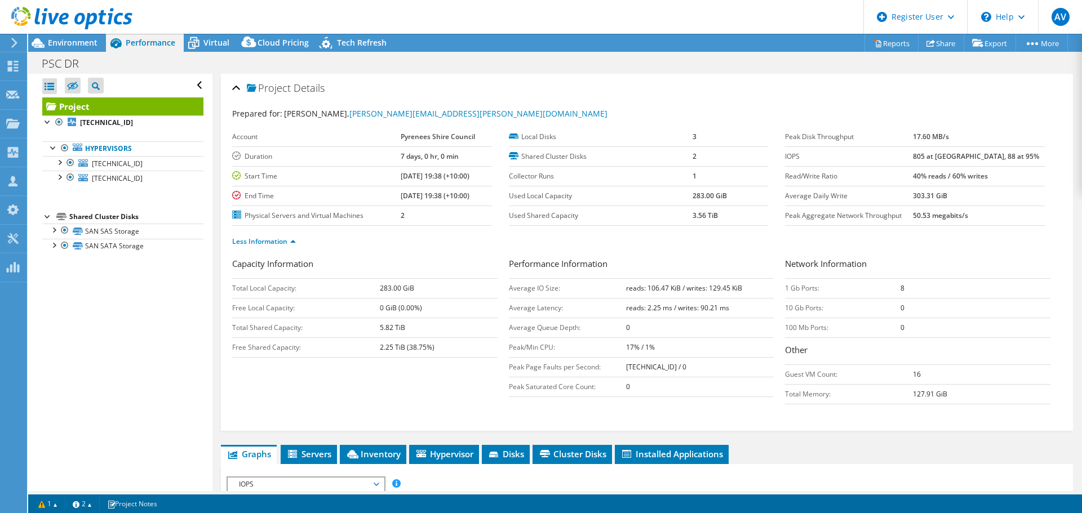
select select "USD"
